Goal: Transaction & Acquisition: Purchase product/service

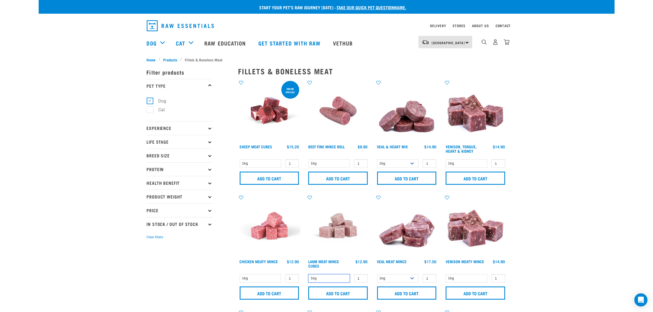
click at [344, 276] on select "1kg" at bounding box center [329, 278] width 42 height 9
click at [361, 277] on input "2" at bounding box center [361, 278] width 14 height 9
click at [361, 277] on input "3" at bounding box center [361, 278] width 14 height 9
click at [361, 277] on input "4" at bounding box center [361, 278] width 14 height 9
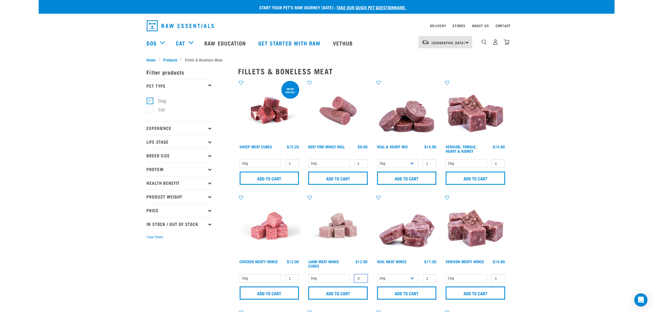
click at [362, 280] on input "3" at bounding box center [361, 278] width 14 height 9
click at [362, 280] on input "2" at bounding box center [361, 278] width 14 height 9
type input "1"
click at [362, 280] on input "1" at bounding box center [361, 278] width 14 height 9
drag, startPoint x: 552, startPoint y: 162, endPoint x: 549, endPoint y: 161, distance: 3.6
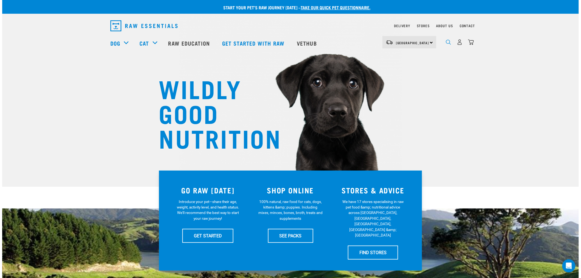
click at [446, 45] on img "dropdown navigation" at bounding box center [448, 42] width 5 height 5
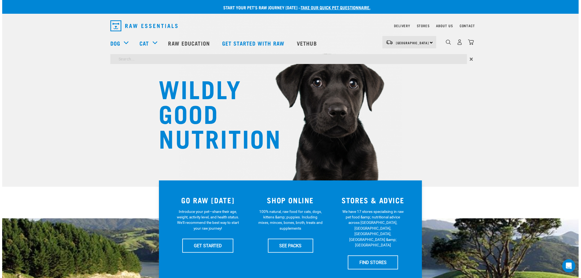
click at [149, 60] on input "search" at bounding box center [288, 59] width 356 height 10
type input "bones"
